Goal: Navigation & Orientation: Find specific page/section

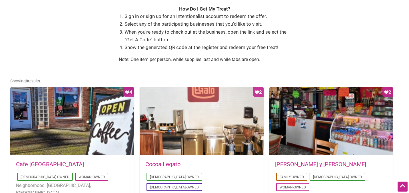
scroll to position [217, 0]
click at [303, 160] on div "[DATE] 15:04:36 [PERSON_NAME] y [PERSON_NAME] Family-Owned [DEMOGRAPHIC_DATA]-O…" at bounding box center [331, 193] width 124 height 75
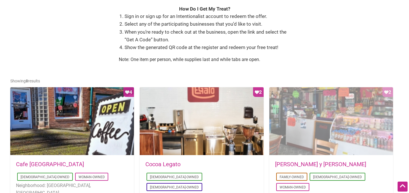
click at [313, 136] on div "Favorite Count 2" at bounding box center [331, 121] width 124 height 69
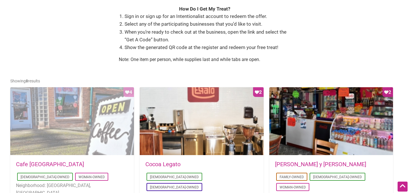
click at [54, 135] on div "Favorite Count 4" at bounding box center [72, 121] width 124 height 69
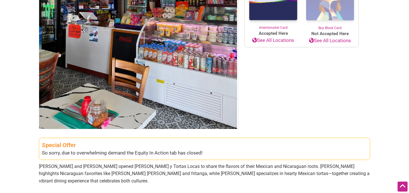
scroll to position [137, 0]
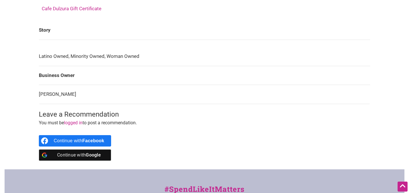
scroll to position [343, 0]
